Goal: Task Accomplishment & Management: Manage account settings

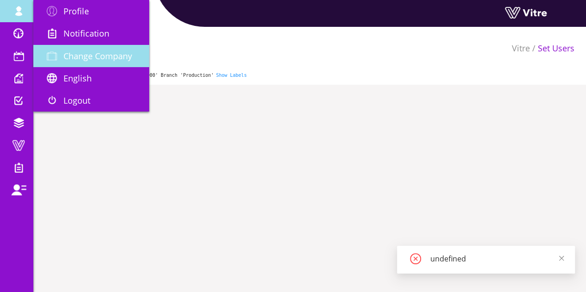
click at [96, 56] on span "Change Company" at bounding box center [97, 55] width 69 height 11
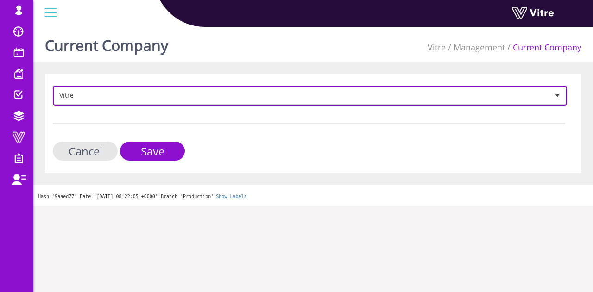
click at [160, 100] on span "Vitre" at bounding box center [301, 95] width 495 height 17
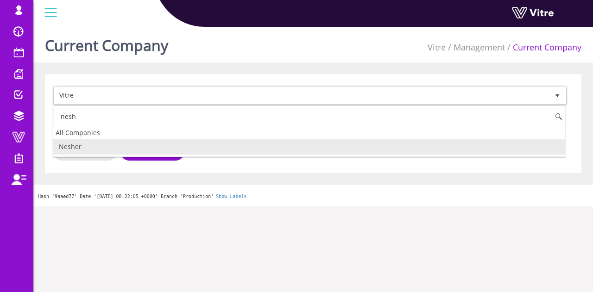
click at [143, 145] on li "Nesher" at bounding box center [309, 147] width 512 height 16
type input "nesh"
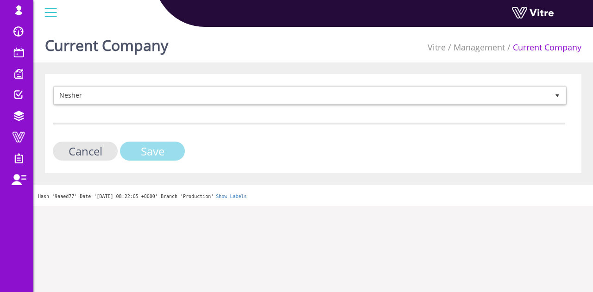
click at [153, 151] on input "Save" at bounding box center [152, 151] width 65 height 19
click at [160, 146] on input "Save" at bounding box center [152, 151] width 65 height 19
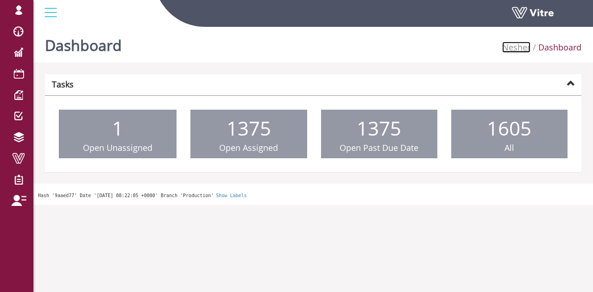
click at [517, 46] on link "Nesher" at bounding box center [516, 47] width 28 height 11
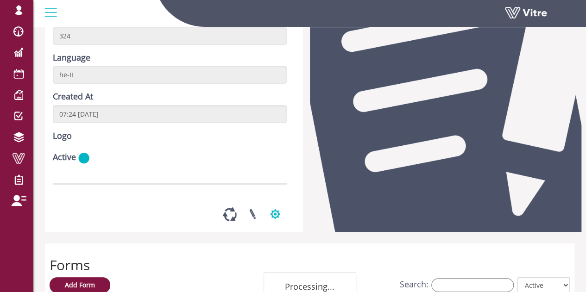
scroll to position [139, 0]
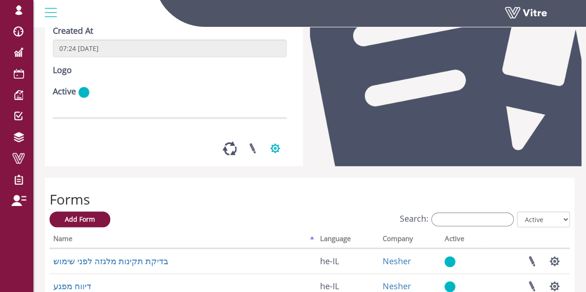
click at [276, 161] on button "button" at bounding box center [274, 148] width 23 height 25
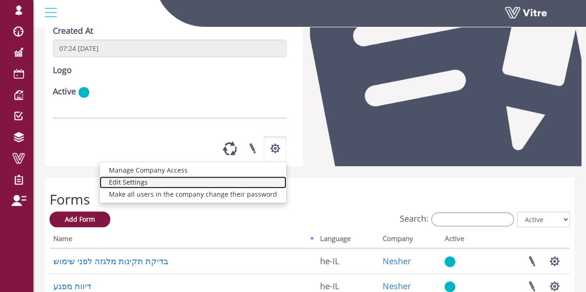
click at [203, 188] on link "Edit Settings" at bounding box center [193, 182] width 187 height 12
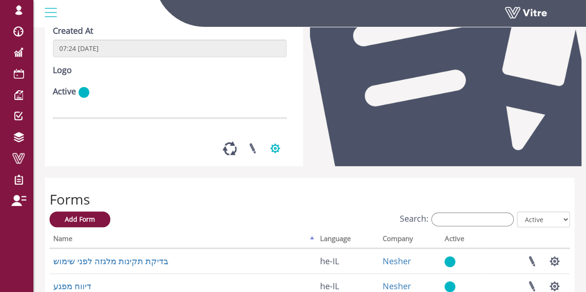
click at [277, 161] on button "button" at bounding box center [274, 148] width 23 height 25
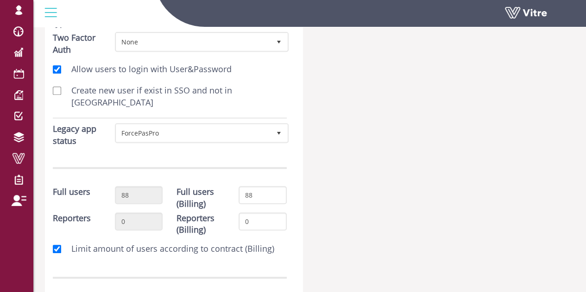
scroll to position [185, 0]
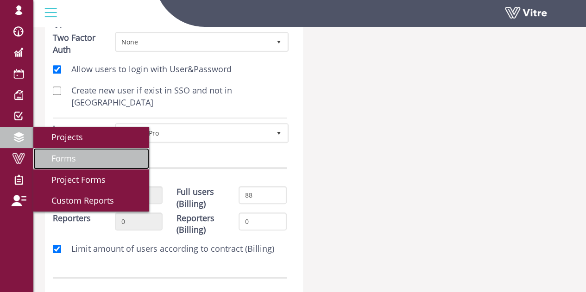
click at [65, 159] on span "Forms" at bounding box center [58, 158] width 36 height 11
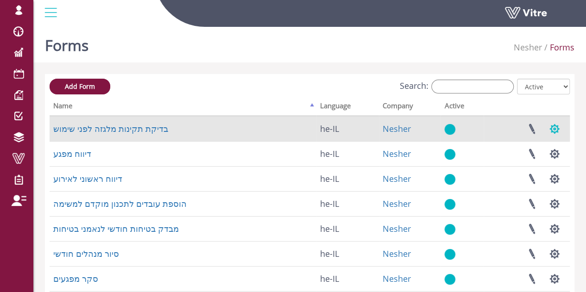
click at [554, 130] on button "button" at bounding box center [554, 129] width 23 height 25
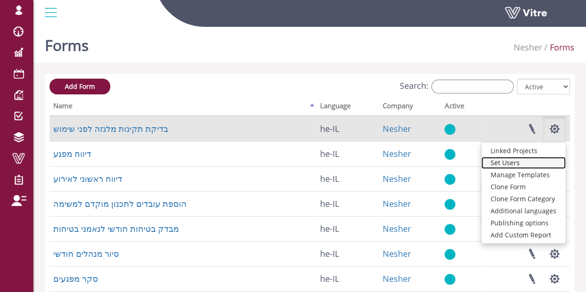
click at [503, 163] on link "Set Users" at bounding box center [523, 163] width 84 height 12
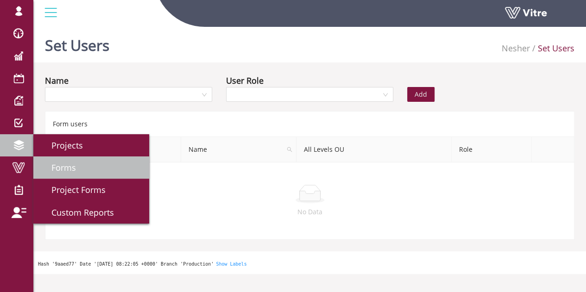
click at [76, 168] on link "Forms" at bounding box center [91, 168] width 116 height 22
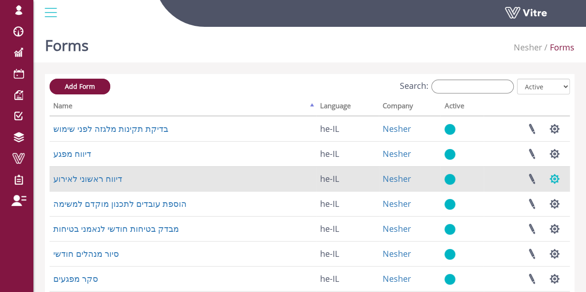
click at [554, 179] on button "button" at bounding box center [554, 179] width 23 height 25
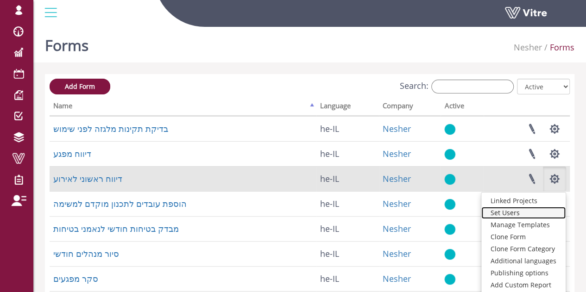
click at [519, 211] on link "Set Users" at bounding box center [523, 213] width 84 height 12
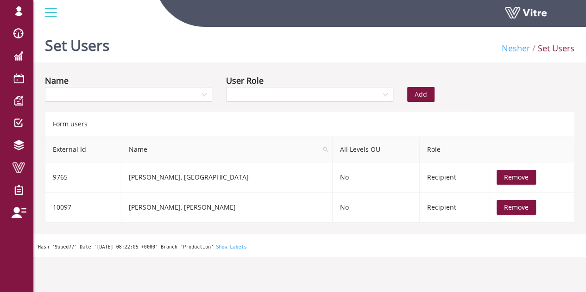
click at [515, 47] on link "Nesher" at bounding box center [515, 48] width 28 height 11
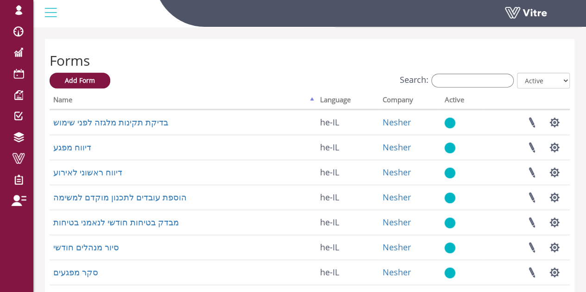
click at [273, 22] on button "button" at bounding box center [274, 9] width 23 height 25
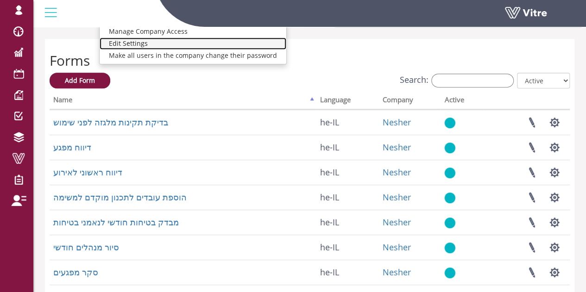
click at [216, 50] on link "Edit Settings" at bounding box center [193, 44] width 187 height 12
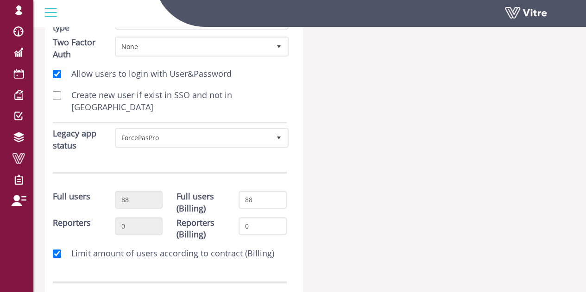
scroll to position [185, 0]
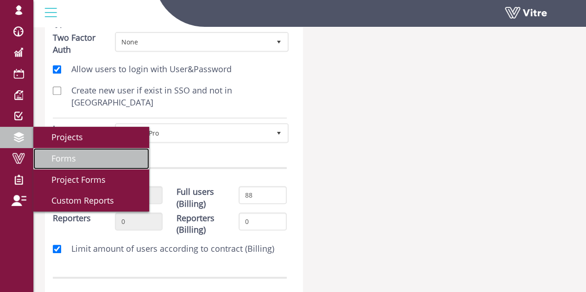
click at [86, 153] on link "Forms" at bounding box center [91, 158] width 116 height 21
